Goal: Transaction & Acquisition: Purchase product/service

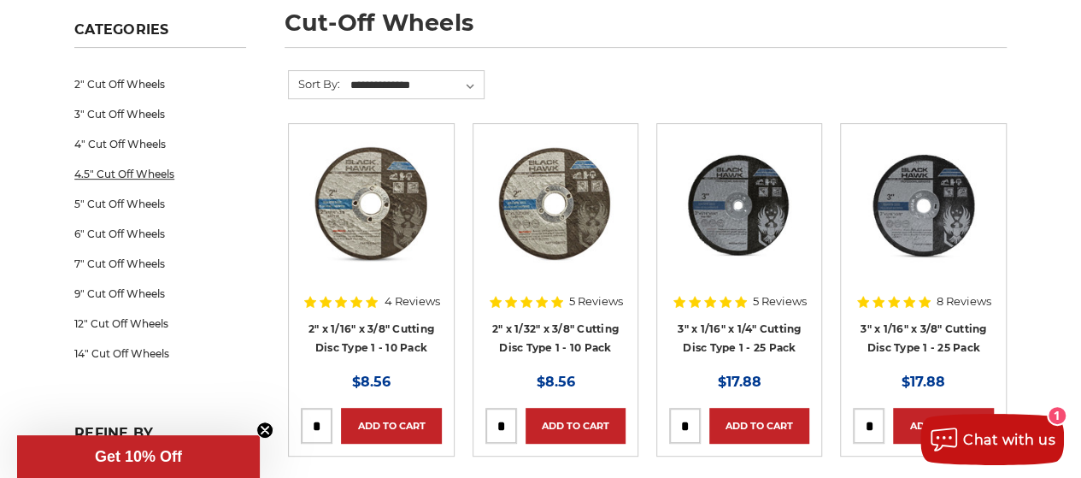
click at [123, 172] on link "4.5" Cut Off Wheels" at bounding box center [160, 174] width 172 height 30
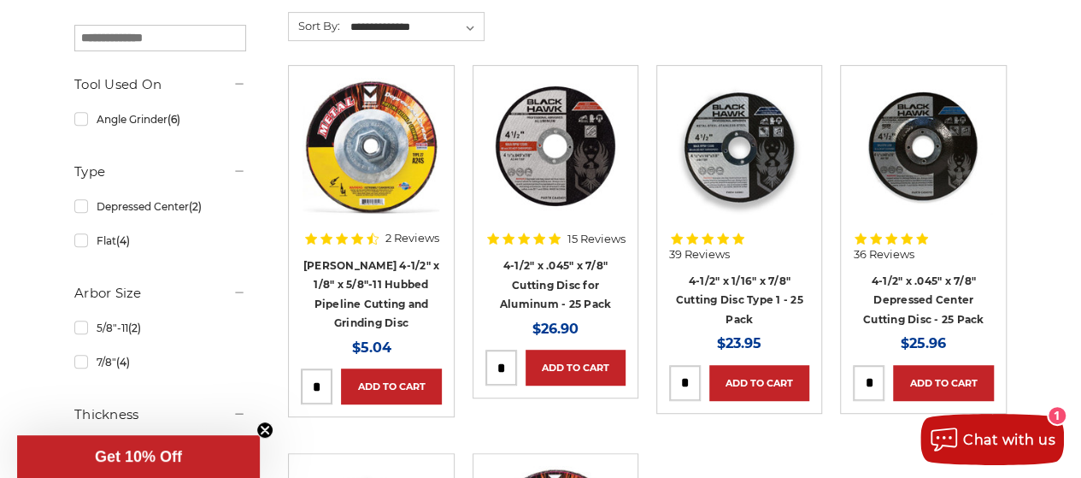
scroll to position [342, 0]
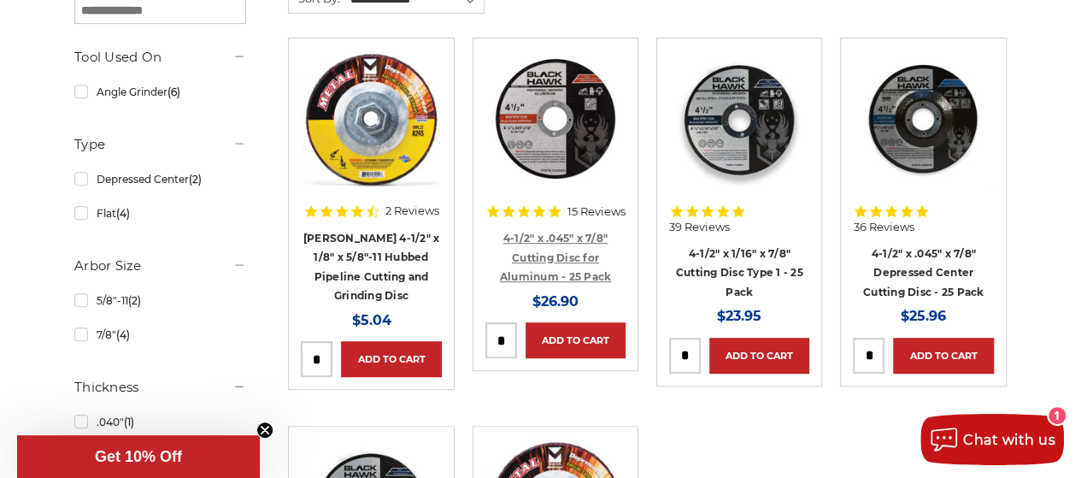
click at [539, 255] on link "4-1/2" x .045" x 7/8" Cutting Disc for Aluminum - 25 Pack" at bounding box center [556, 257] width 112 height 51
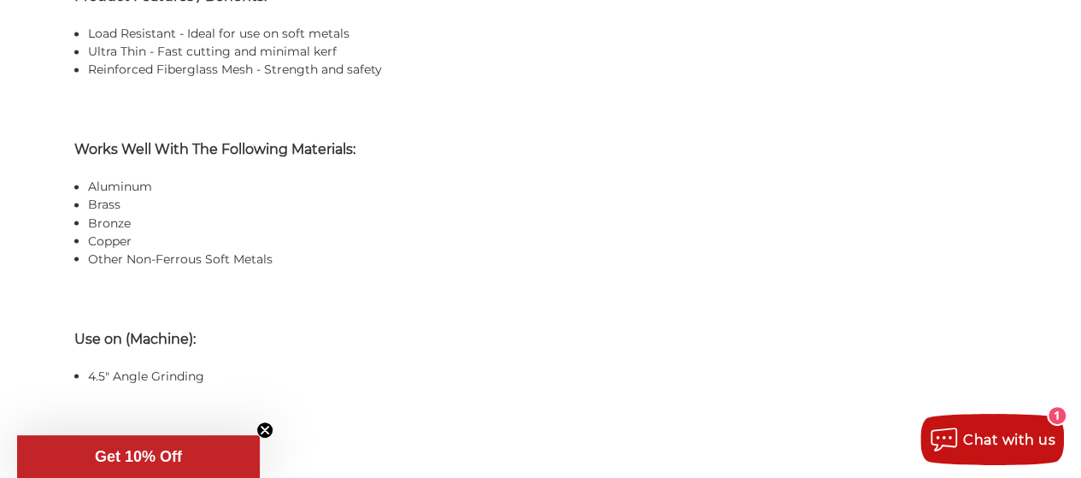
scroll to position [1367, 0]
